Goal: Information Seeking & Learning: Obtain resource

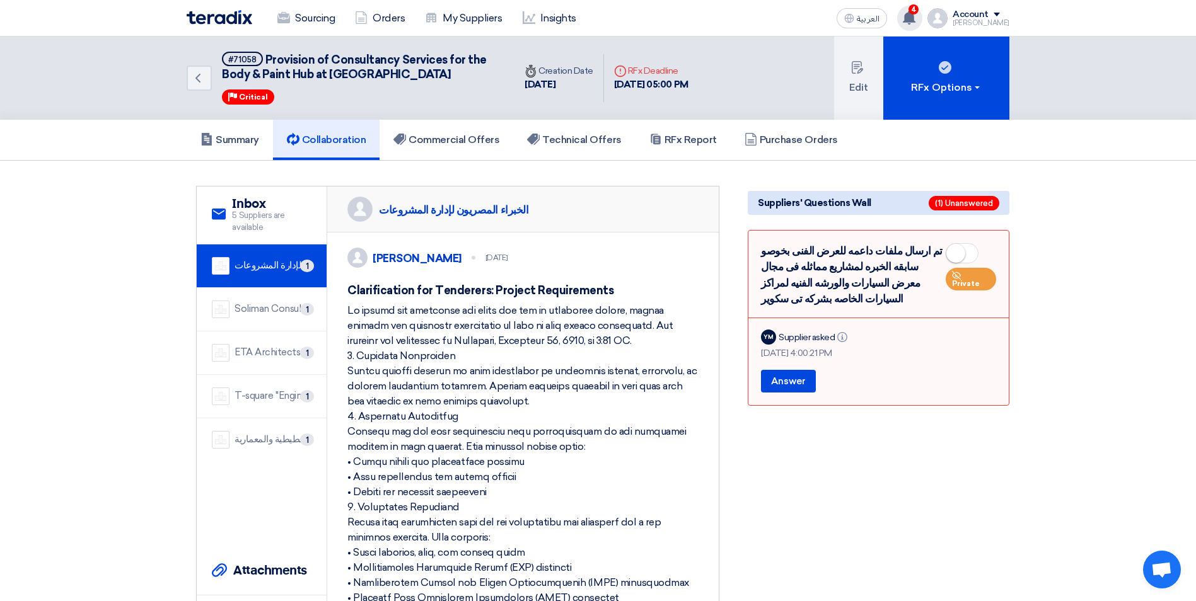
click at [915, 16] on use at bounding box center [909, 18] width 13 height 14
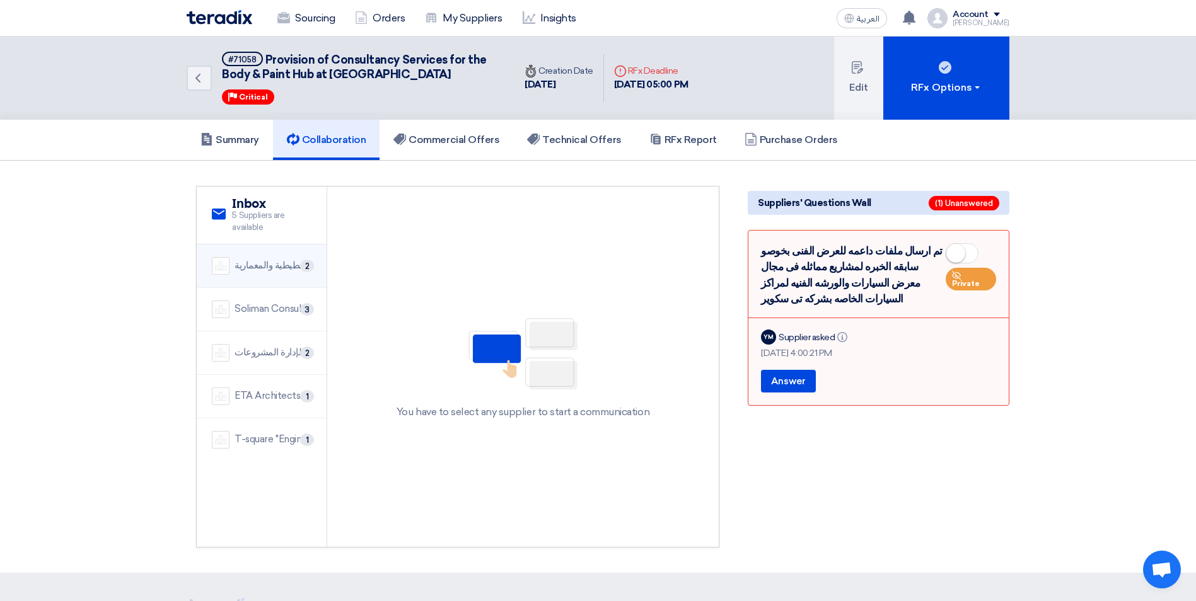
click at [297, 262] on div "شركة مركز الدراسات التخطيطية والمعمارية" at bounding box center [273, 265] width 77 height 14
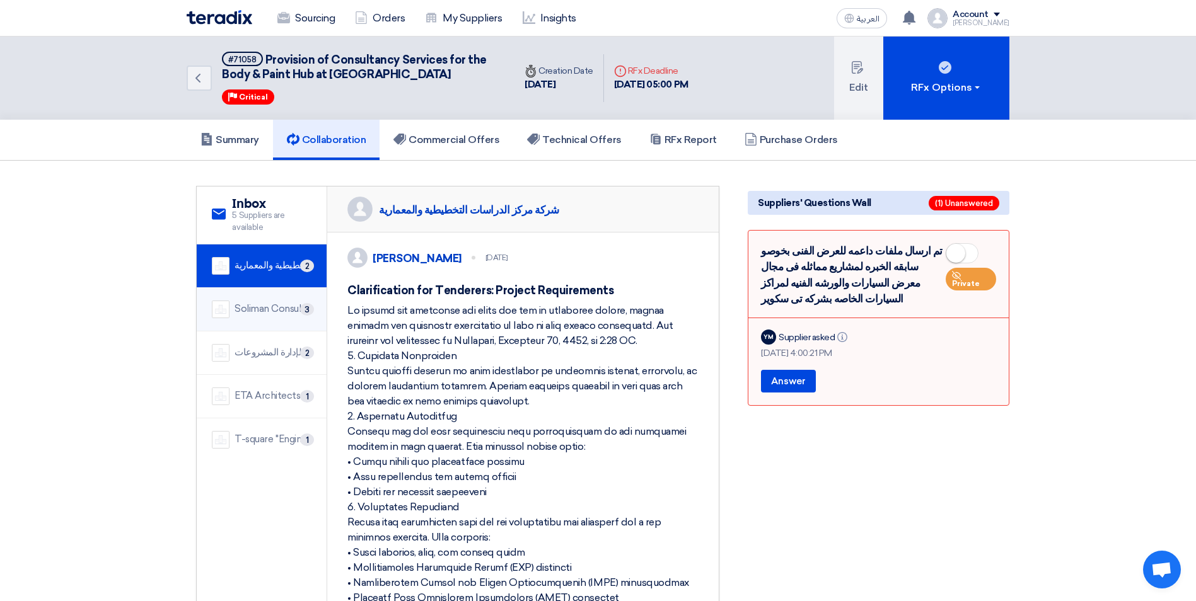
click at [286, 315] on div "Soliman Consult" at bounding box center [270, 309] width 71 height 14
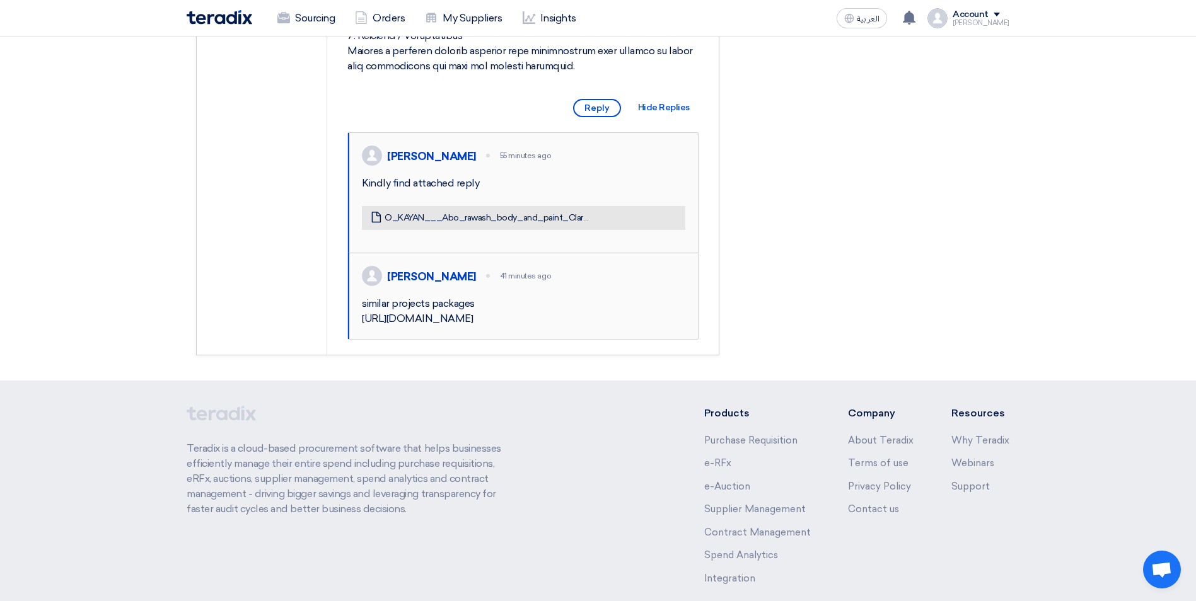
scroll to position [883, 0]
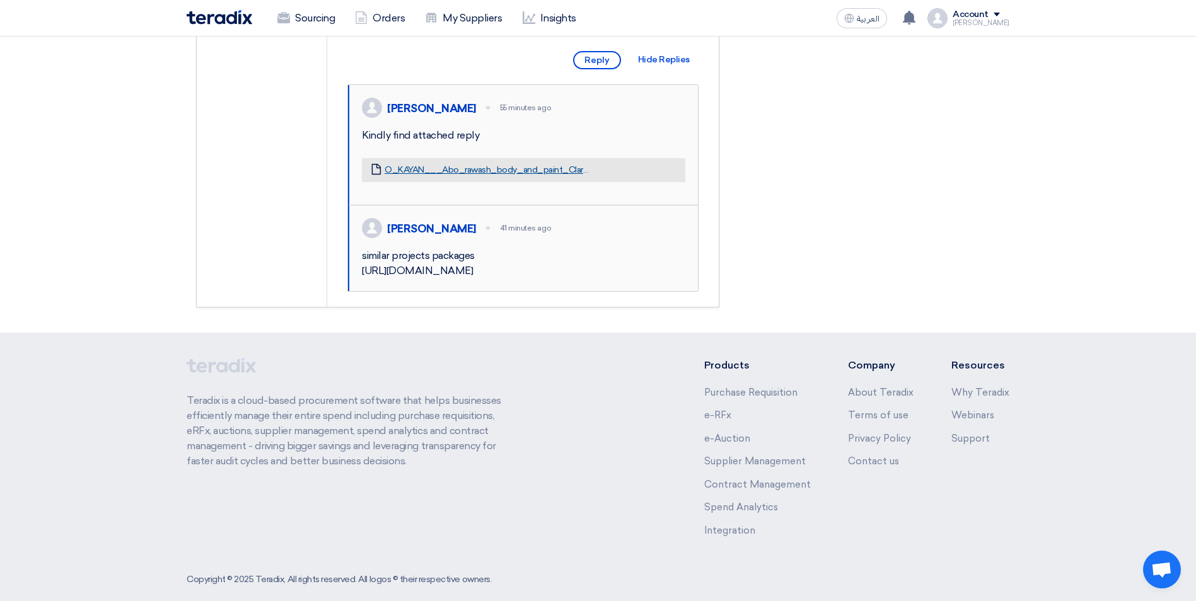
click at [463, 176] on link "O_KAYAN___Abo_rawash_body_and_paint_Clarification_for_Tenderers_REPLY.pdf" at bounding box center [487, 170] width 204 height 11
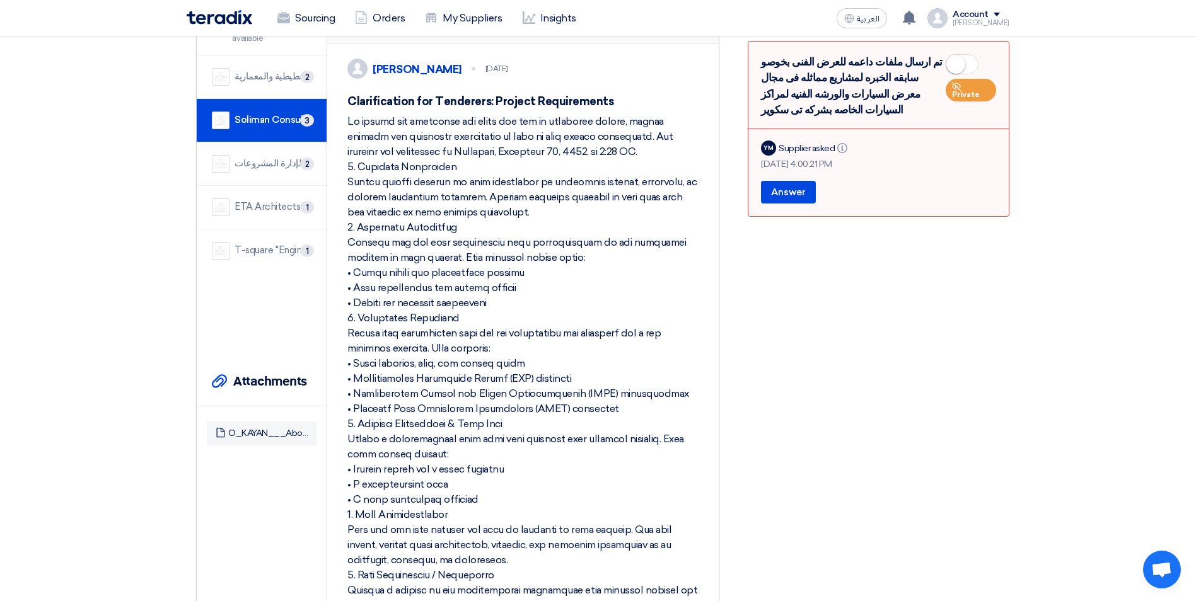
scroll to position [0, 0]
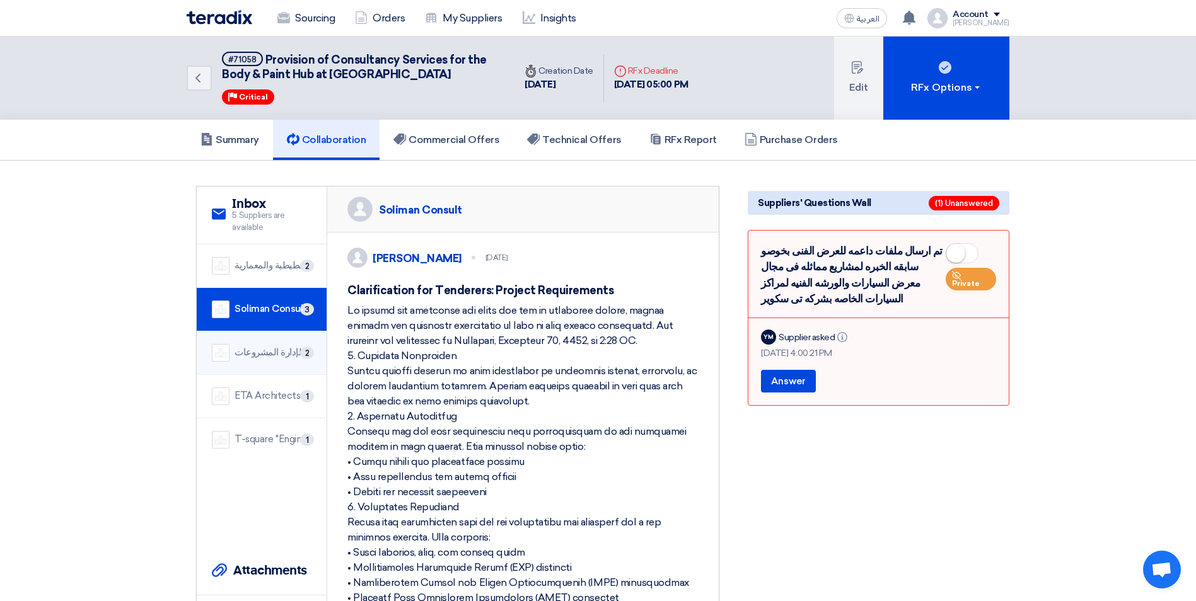
click at [279, 354] on div "الخبراء المصريون لإدارة المشروعات" at bounding box center [273, 352] width 77 height 14
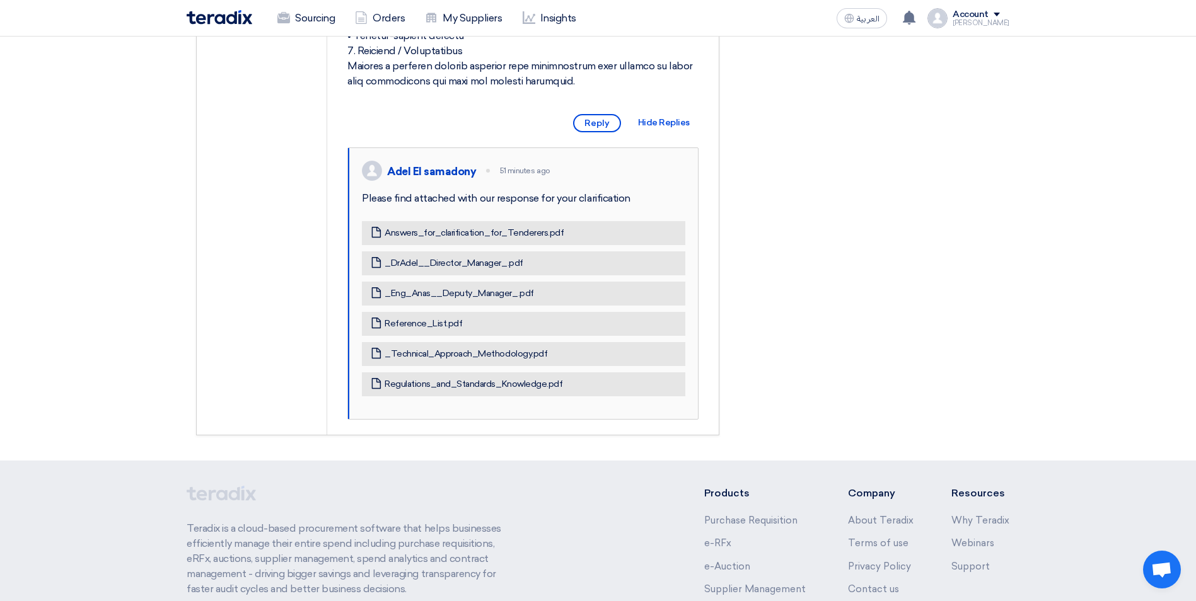
scroll to position [883, 0]
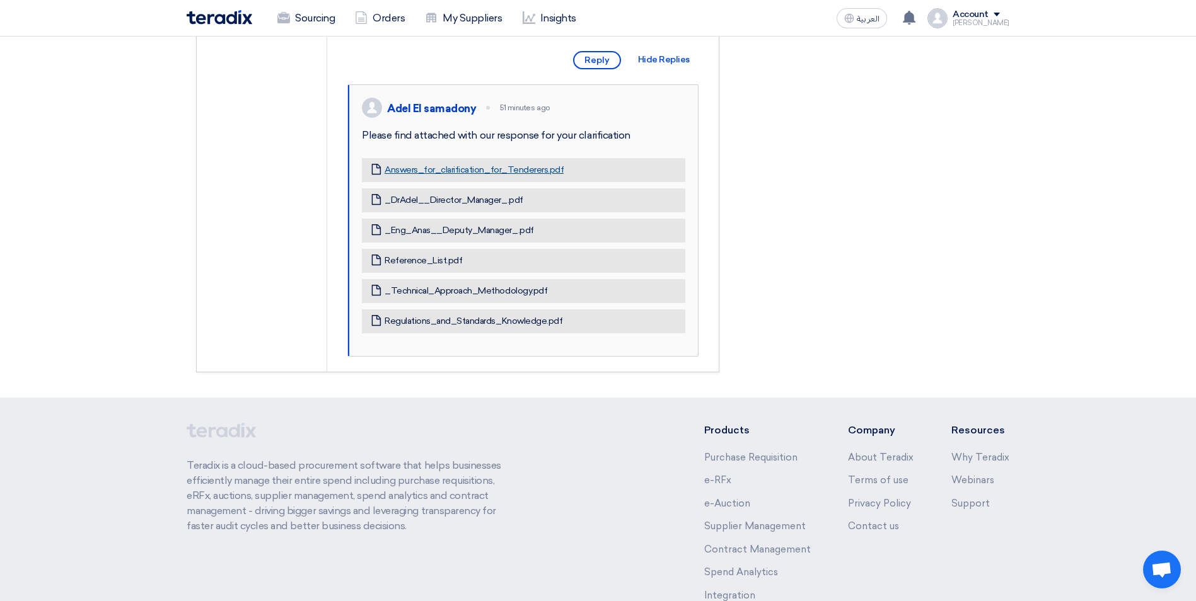
click at [439, 176] on link "Answers_for_clarification_for_Tenderers.pdf" at bounding box center [474, 170] width 179 height 11
click at [455, 206] on link "_DrAdel__Director_Manager_.pdf" at bounding box center [454, 200] width 139 height 11
click at [455, 236] on link "_Eng_Anas__Deputy_Manager_.pdf" at bounding box center [459, 230] width 149 height 11
click at [443, 267] on link "Reference_List.pdf" at bounding box center [424, 260] width 78 height 11
click at [443, 297] on link "_Technical_Approach_Methodology.pdf" at bounding box center [466, 291] width 163 height 11
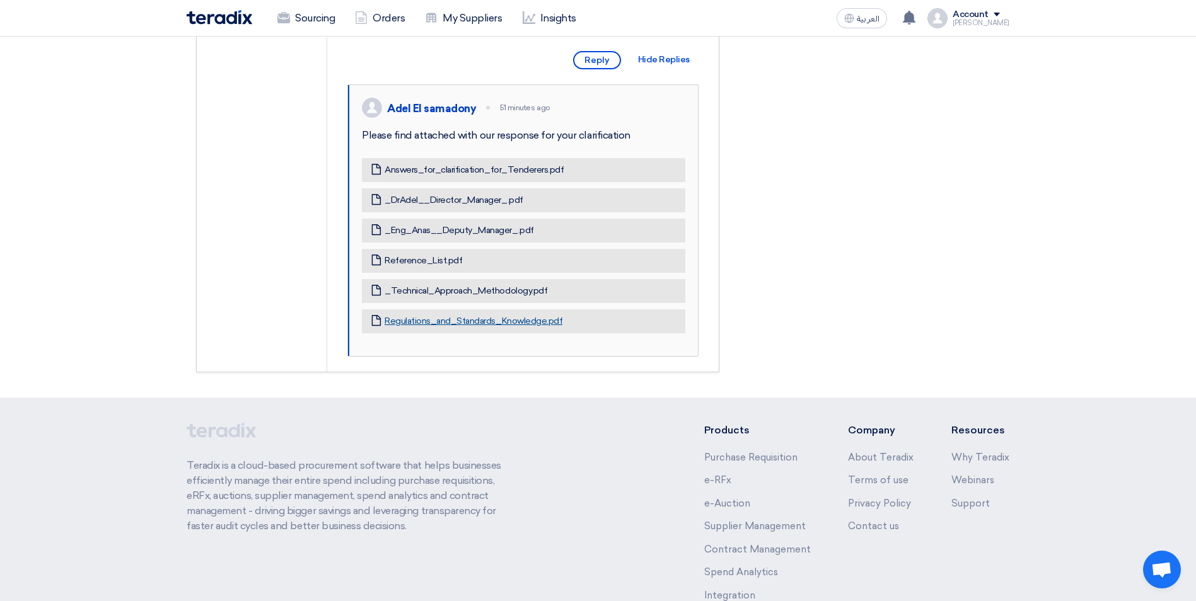
click at [449, 327] on link "Regulations_and_Standards_Knowledge.pdf" at bounding box center [474, 321] width 178 height 11
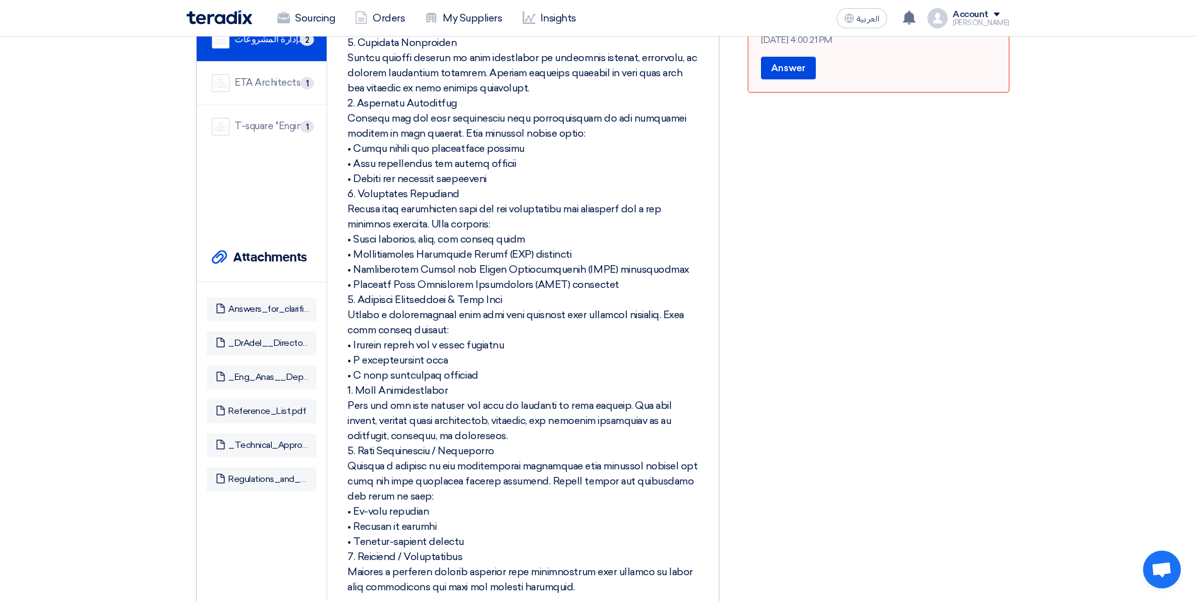
scroll to position [64, 0]
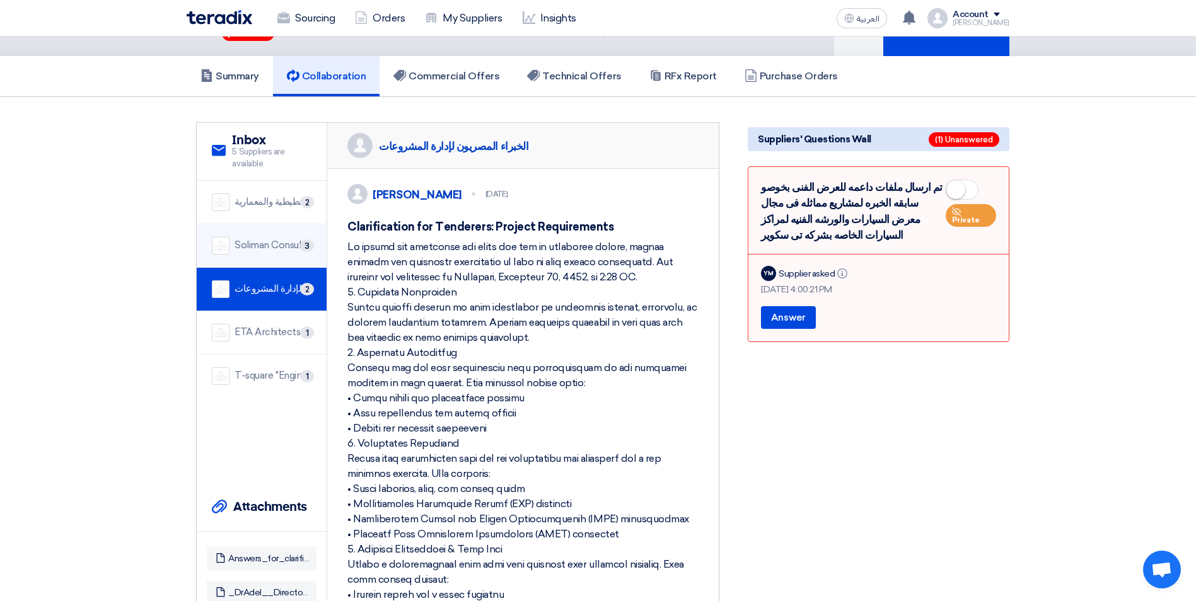
click at [271, 241] on div "Soliman Consult" at bounding box center [270, 245] width 71 height 14
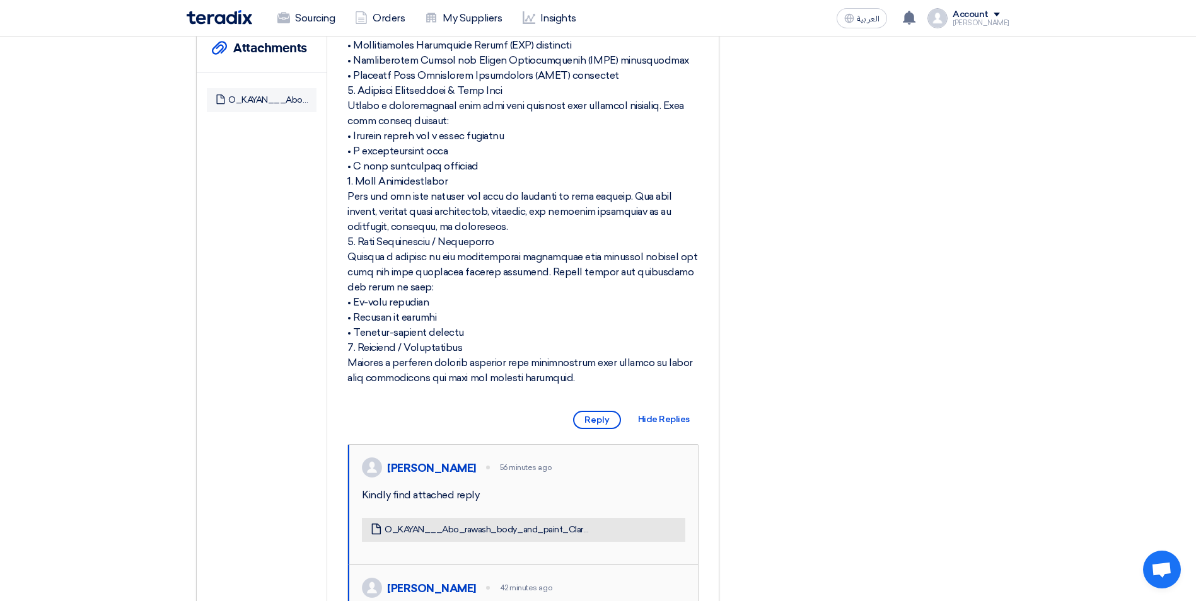
scroll to position [820, 0]
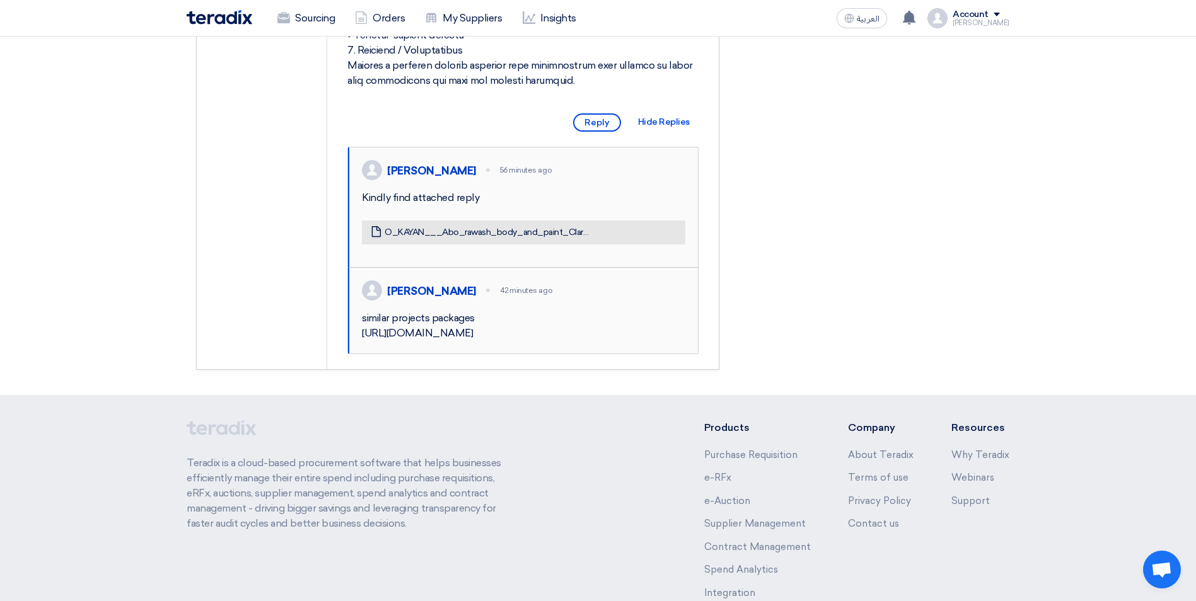
drag, startPoint x: 488, startPoint y: 390, endPoint x: 361, endPoint y: 393, distance: 126.7
click at [361, 354] on div "[PERSON_NAME] 42 minutes ago similar projects packages [URL][DOMAIN_NAME]" at bounding box center [523, 311] width 350 height 86
copy div "[URL][DOMAIN_NAME]"
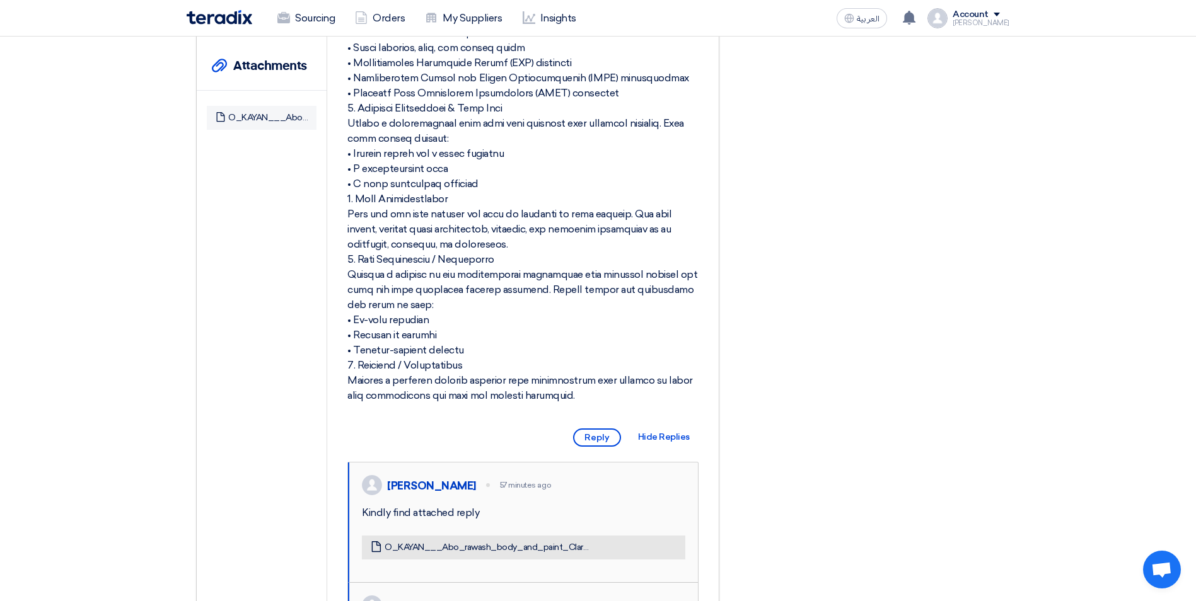
scroll to position [190, 0]
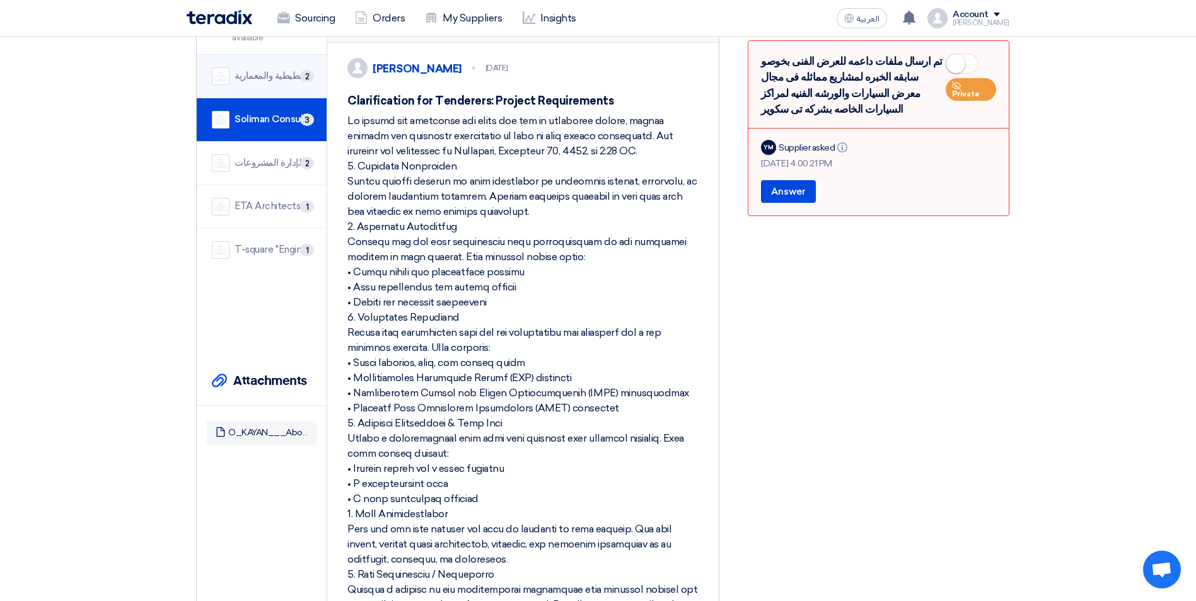
click at [257, 66] on li "شركة مركز الدراسات التخطيطية والمعمارية 2" at bounding box center [262, 76] width 130 height 43
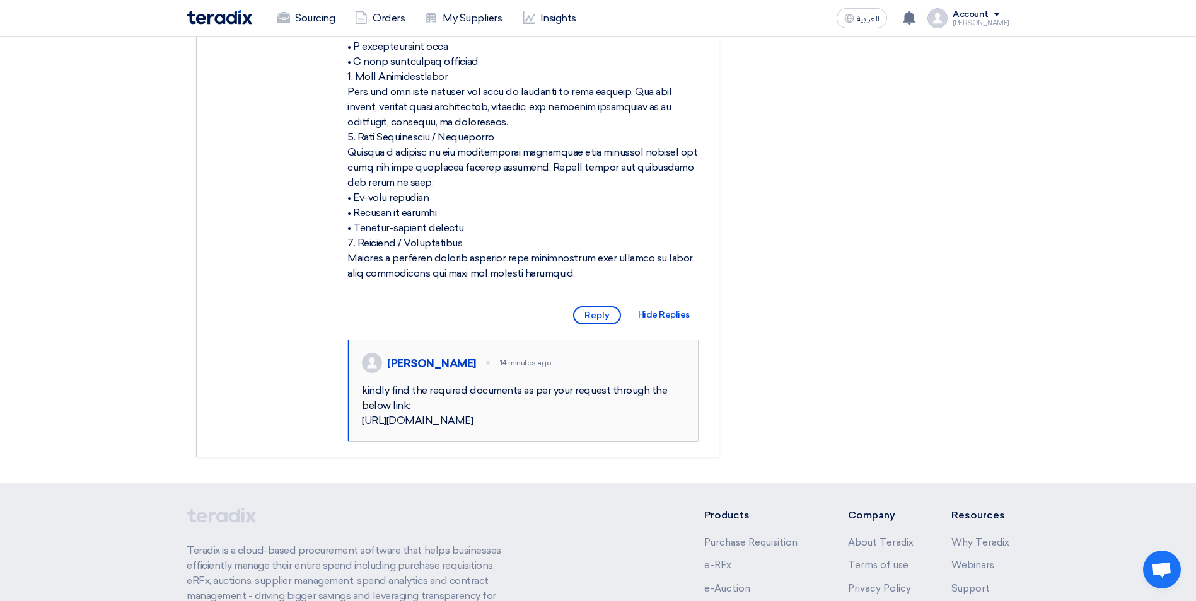
scroll to position [820, 0]
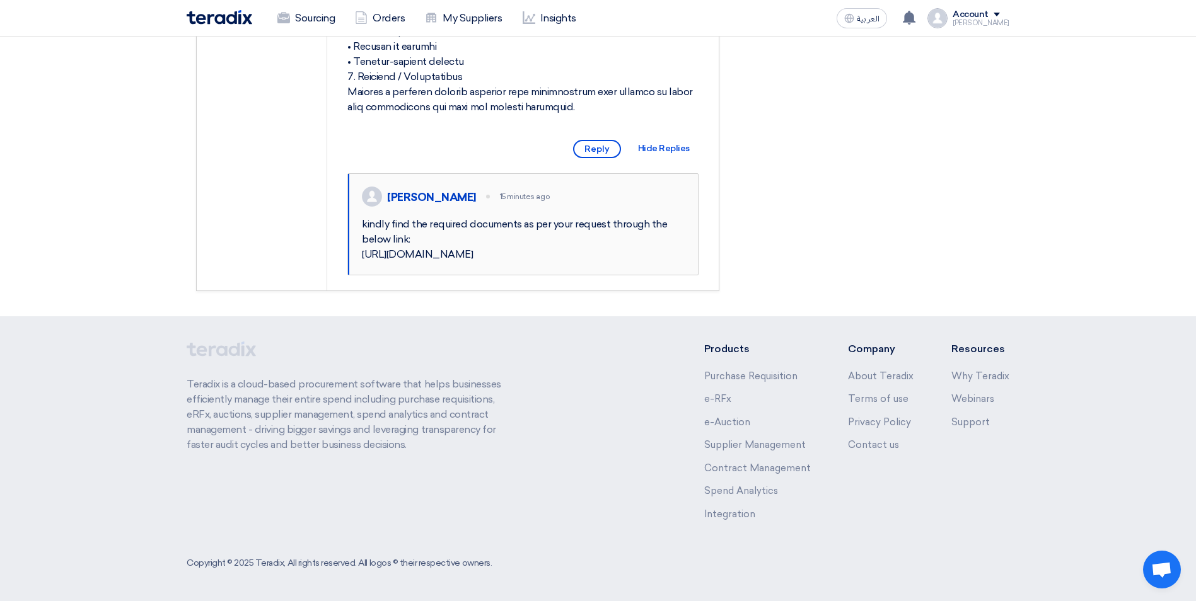
drag, startPoint x: 473, startPoint y: 290, endPoint x: 364, endPoint y: 277, distance: 109.9
click at [364, 262] on div "kindly find the required documents as per your request through the below link: …" at bounding box center [523, 239] width 323 height 45
copy div "[URL][DOMAIN_NAME]"
drag, startPoint x: 480, startPoint y: 292, endPoint x: 355, endPoint y: 277, distance: 126.4
click at [355, 275] on div "[PERSON_NAME] 17 minutes ago kindly find the required documents as per your req…" at bounding box center [523, 224] width 350 height 101
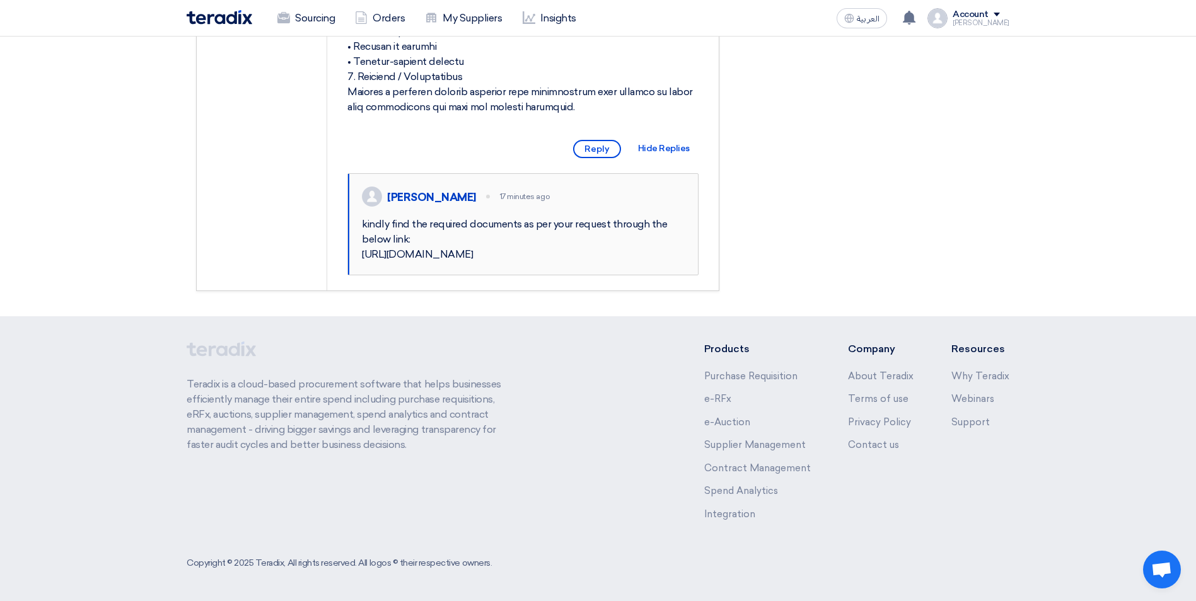
copy div "[URL][DOMAIN_NAME]"
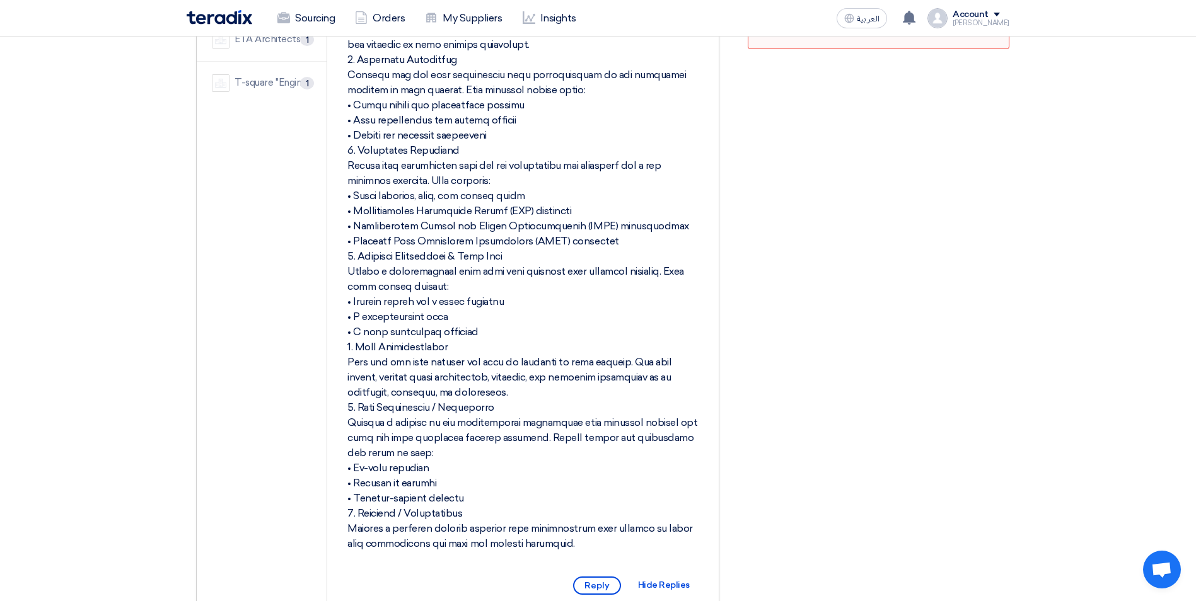
scroll to position [127, 0]
